Goal: Navigation & Orientation: Find specific page/section

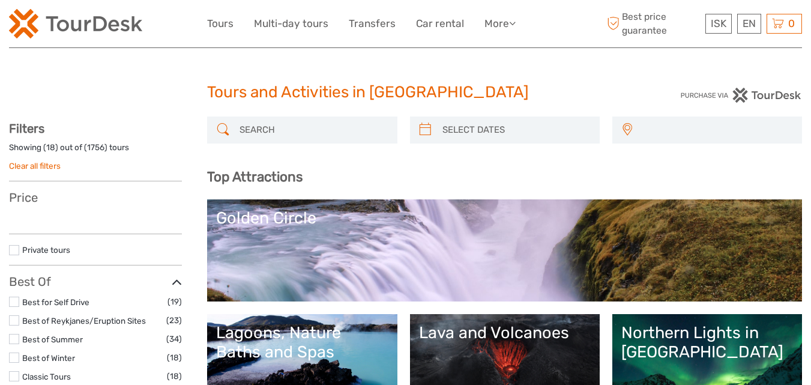
select select
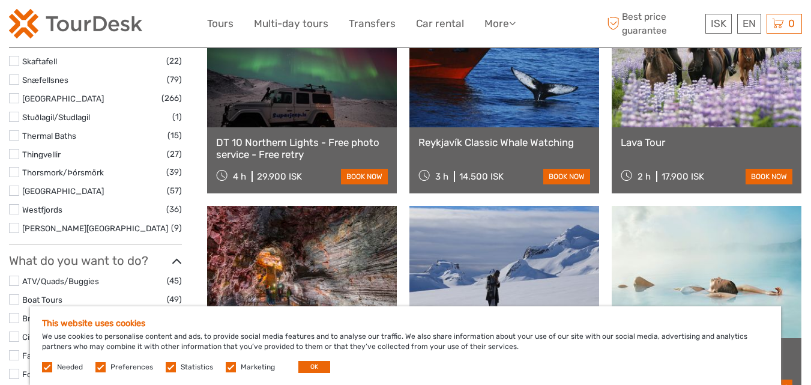
scroll to position [1020, 0]
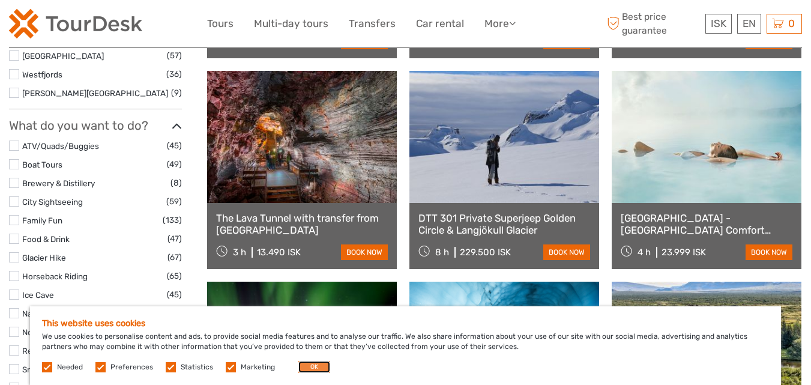
click at [311, 364] on button "OK" at bounding box center [314, 367] width 32 height 12
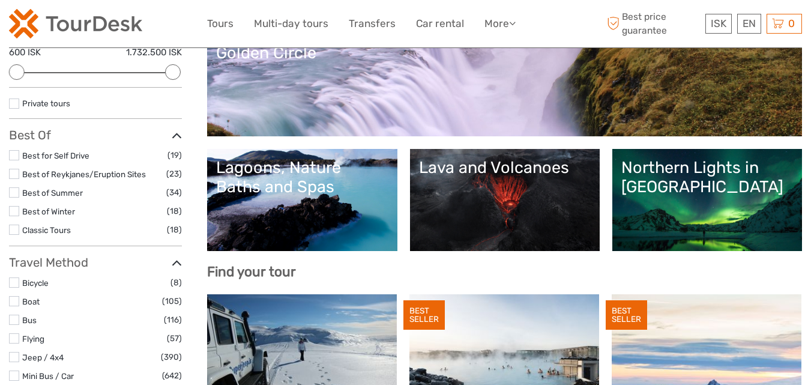
scroll to position [0, 0]
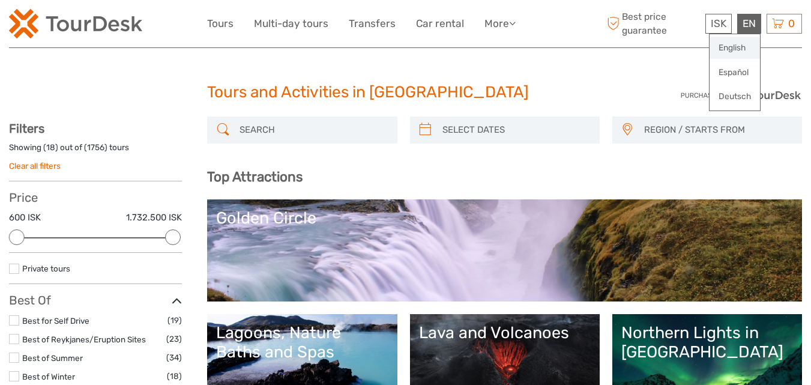
click at [747, 44] on link "English" at bounding box center [734, 48] width 50 height 22
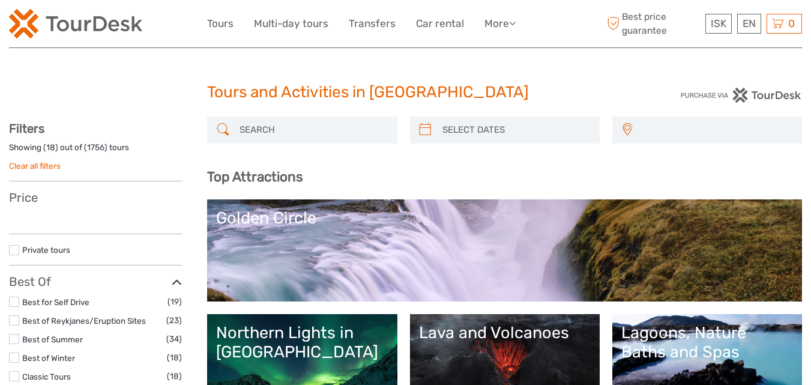
select select
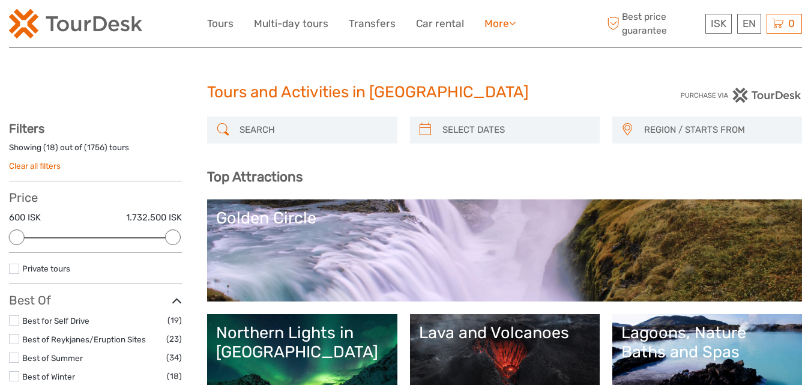
click at [501, 27] on link "More" at bounding box center [499, 23] width 31 height 17
click at [494, 85] on link "Travel Articles" at bounding box center [479, 75] width 72 height 23
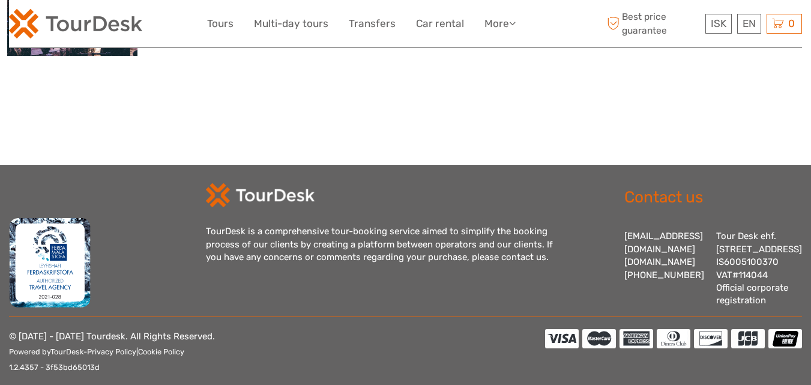
scroll to position [1551, 0]
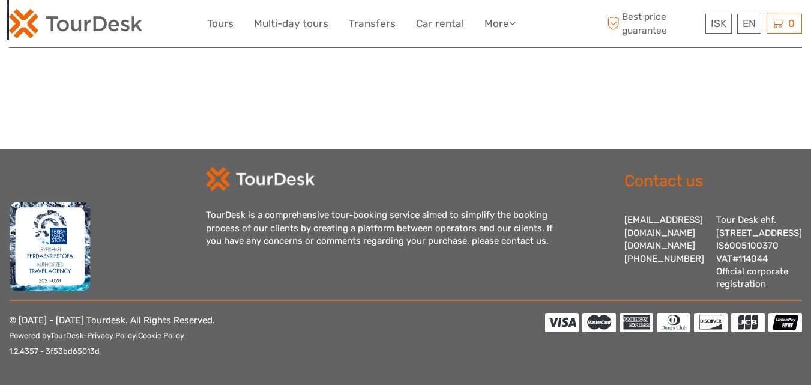
click at [113, 27] on img at bounding box center [75, 23] width 133 height 29
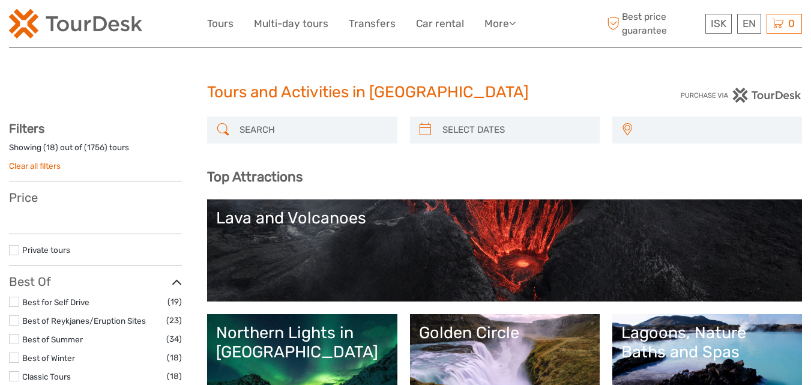
select select
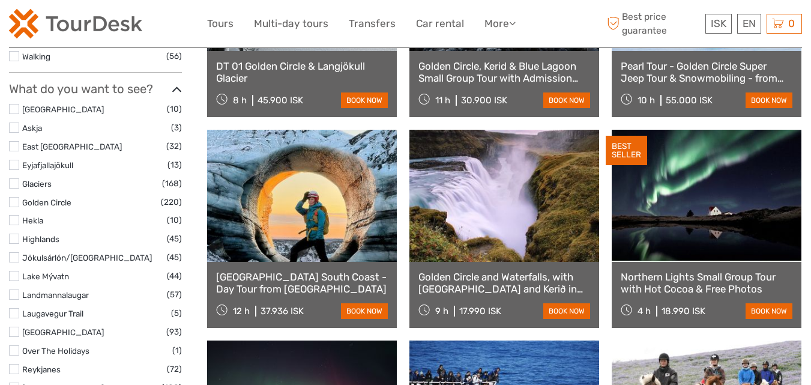
scroll to position [1861, 0]
